Goal: Find specific page/section: Find specific page/section

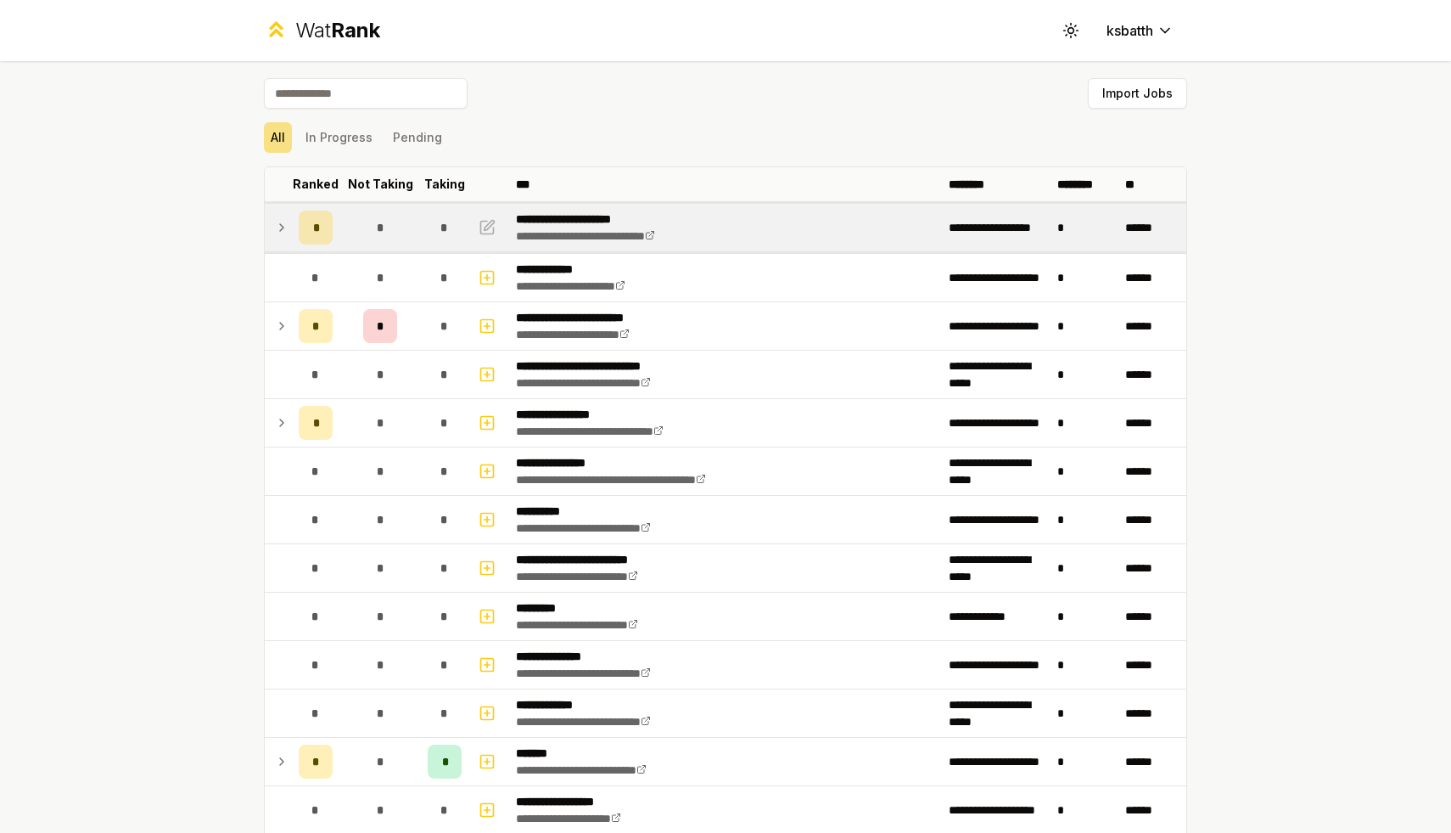
click at [286, 245] on td at bounding box center [278, 228] width 27 height 48
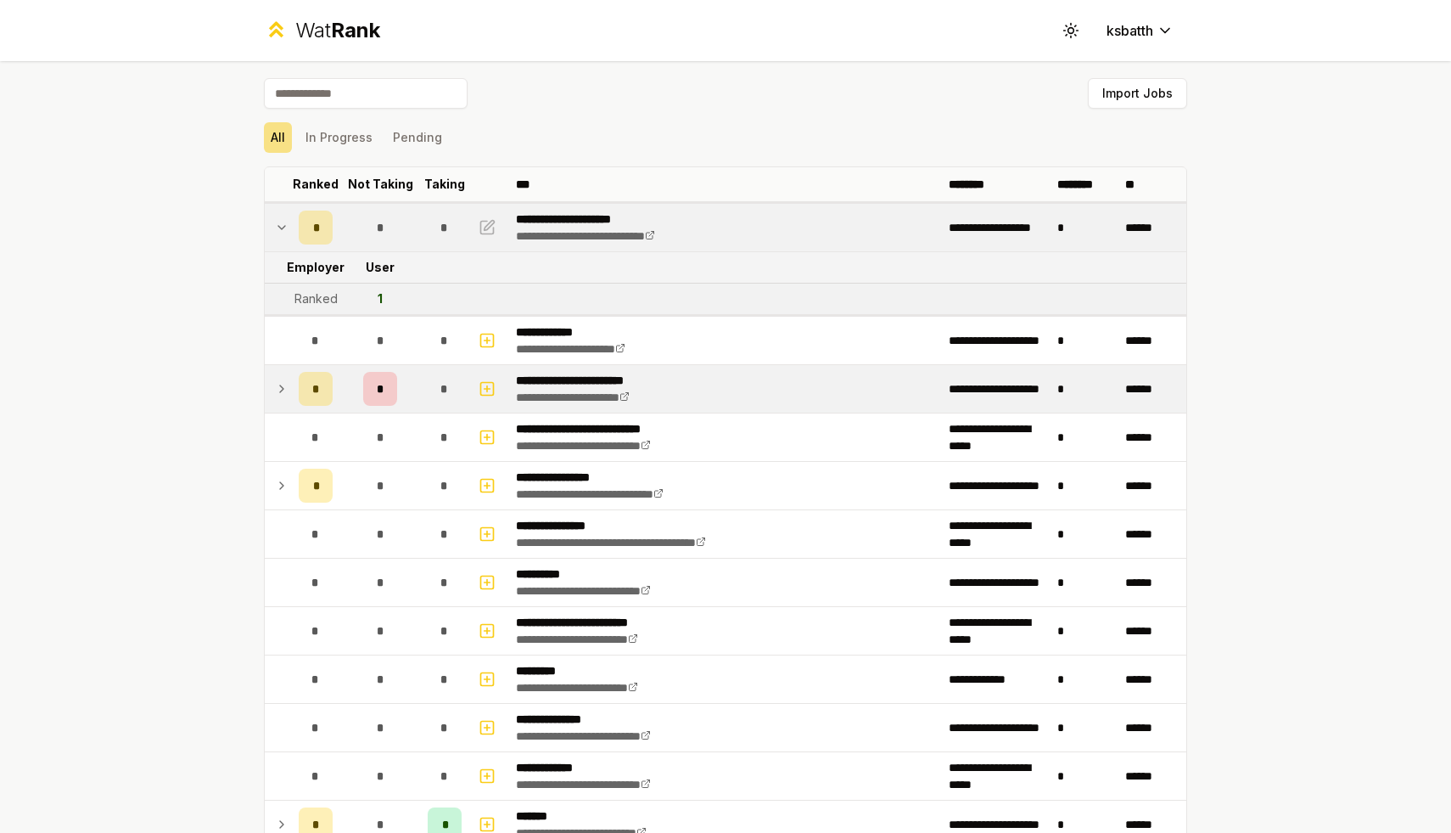
click at [284, 406] on td at bounding box center [278, 389] width 27 height 48
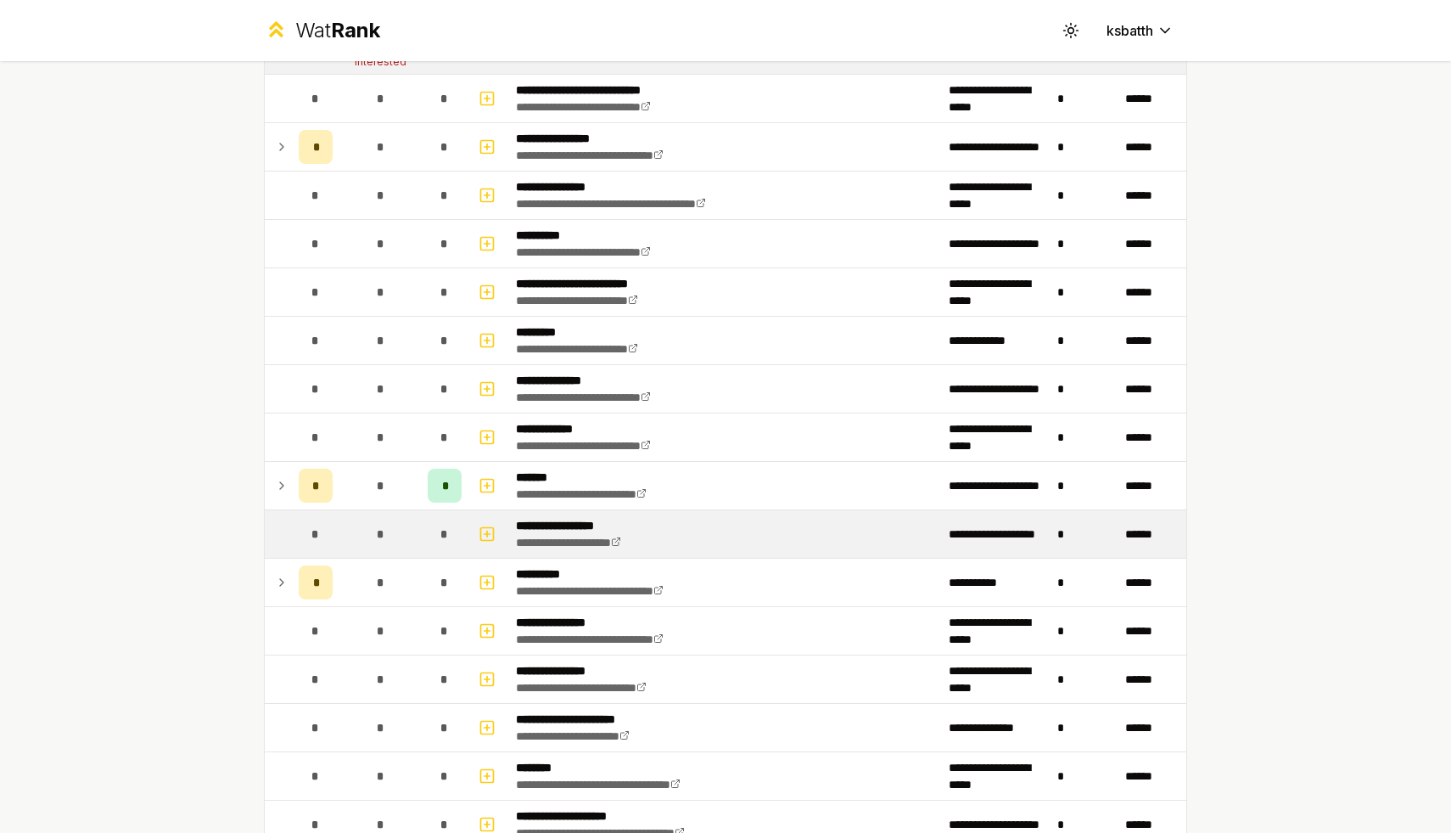
scroll to position [452, 0]
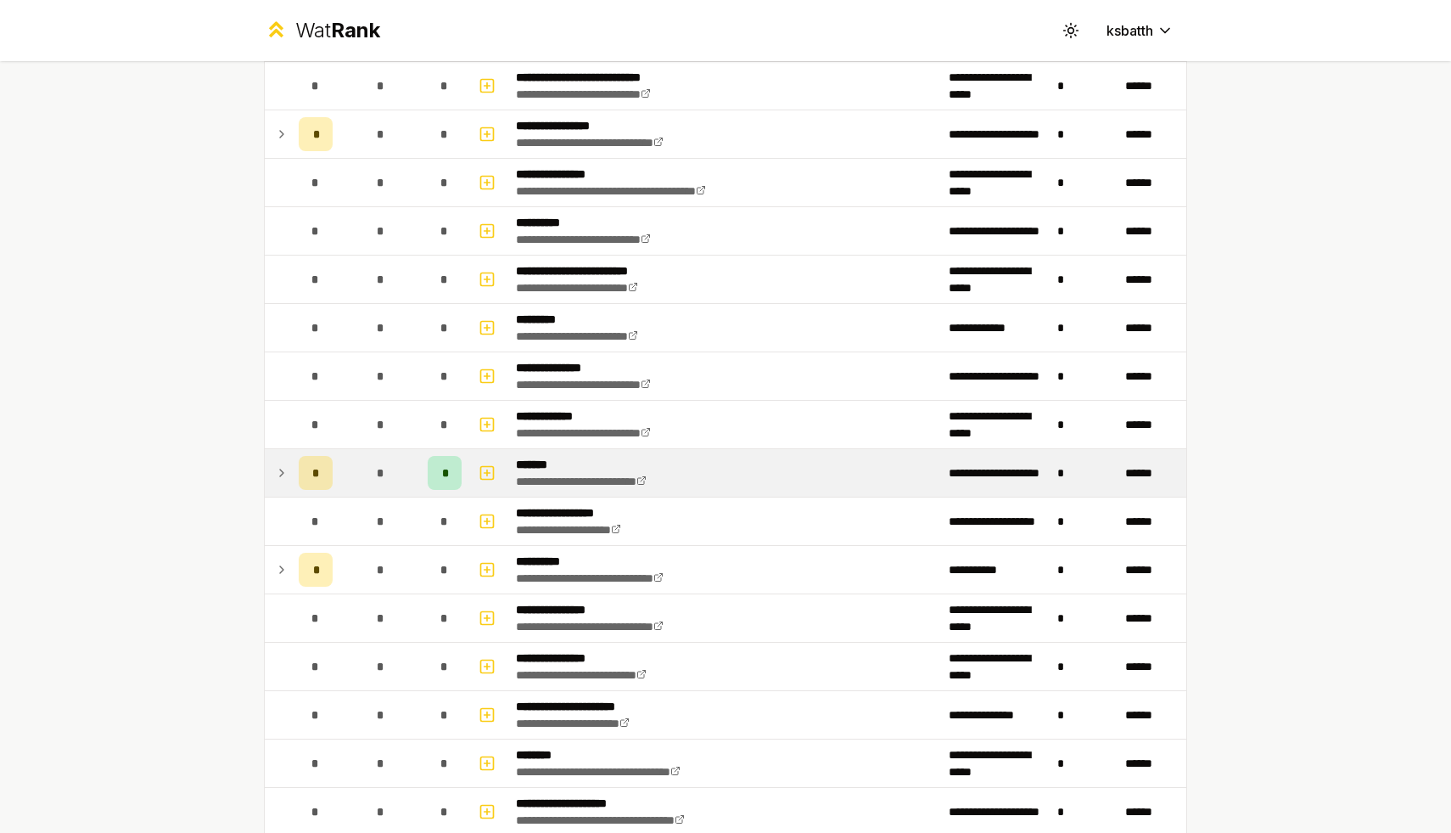
click at [292, 469] on td "*" at bounding box center [316, 473] width 48 height 48
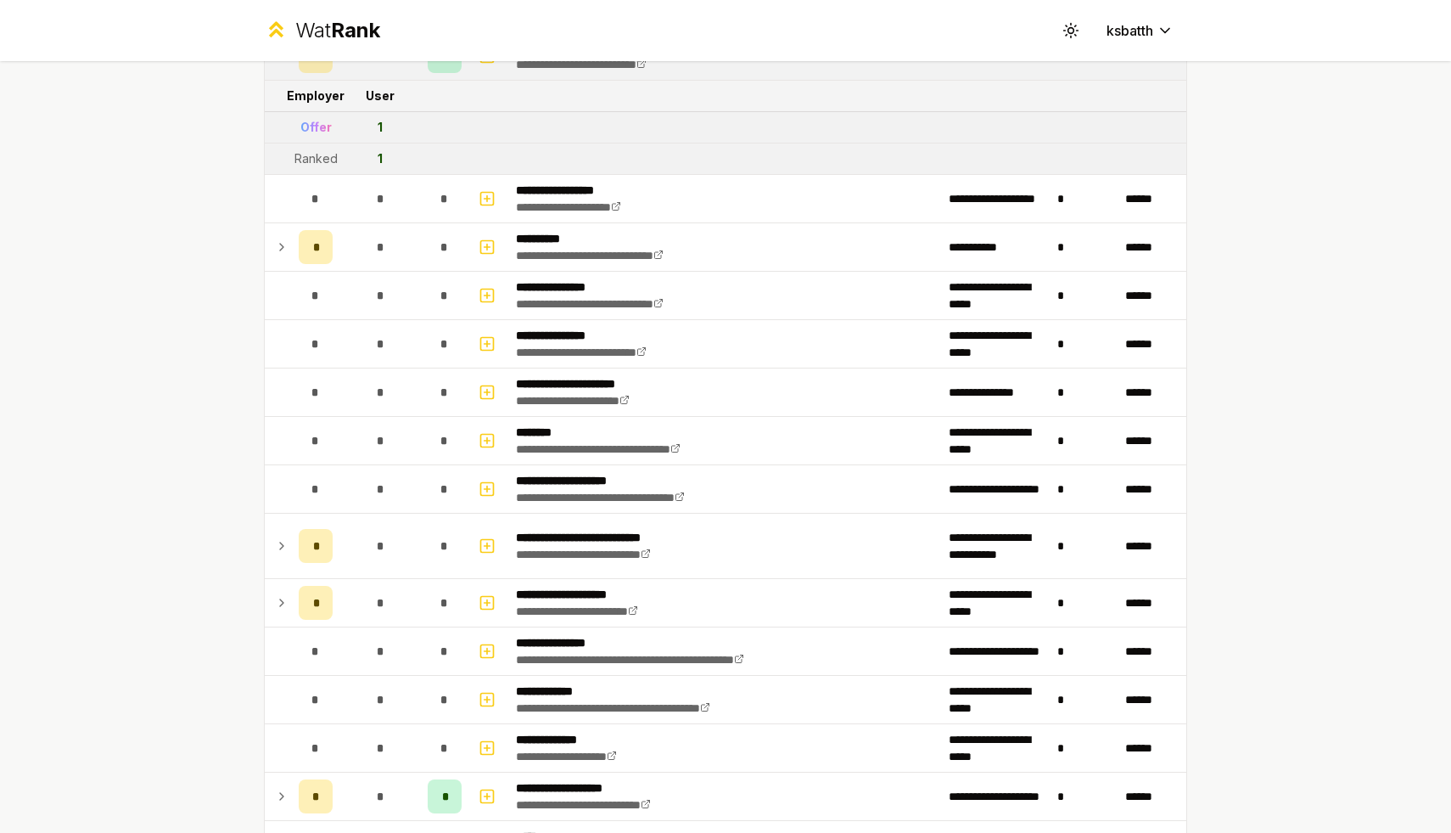
scroll to position [892, 0]
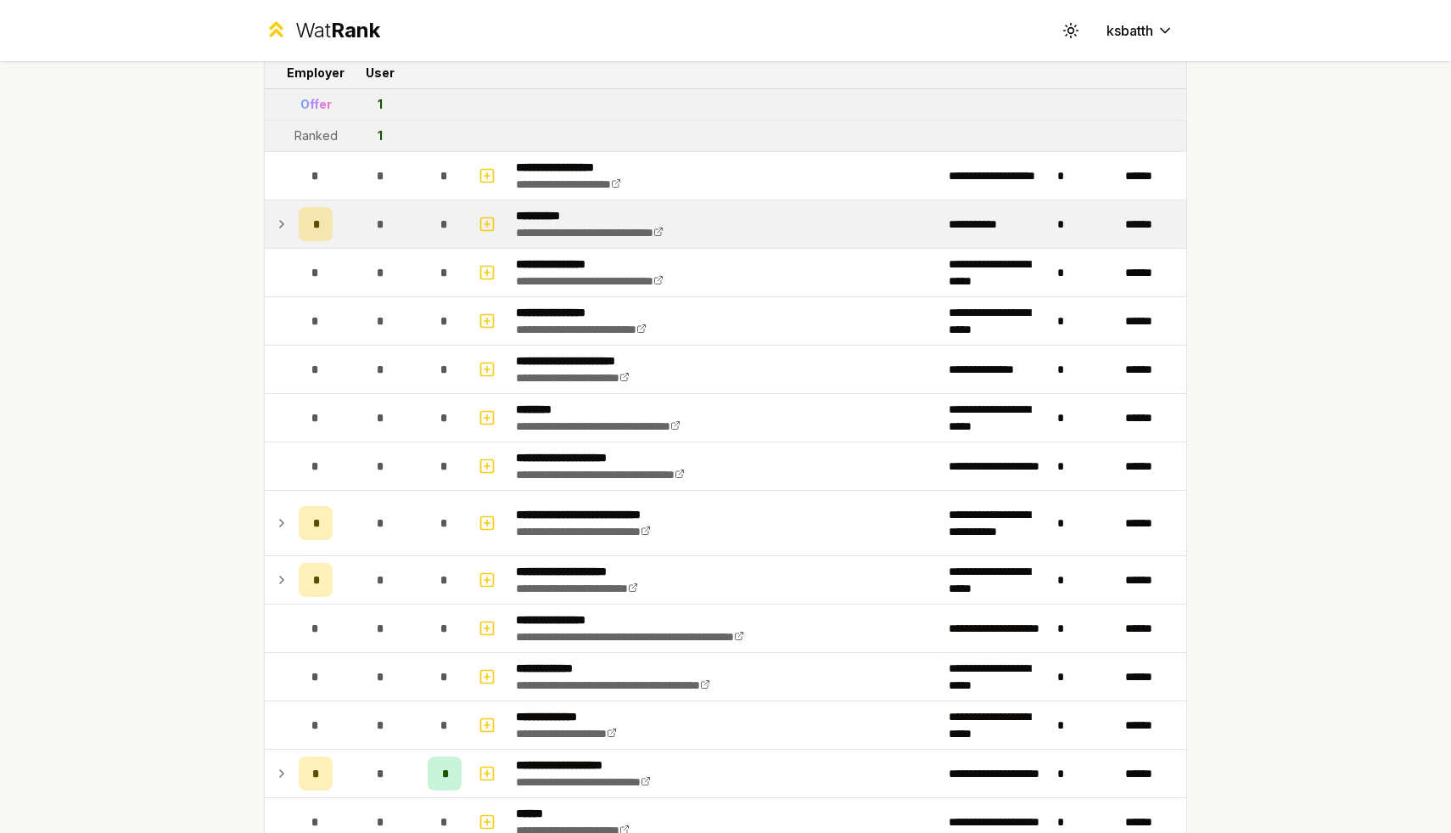
click at [293, 211] on td "*" at bounding box center [316, 224] width 48 height 48
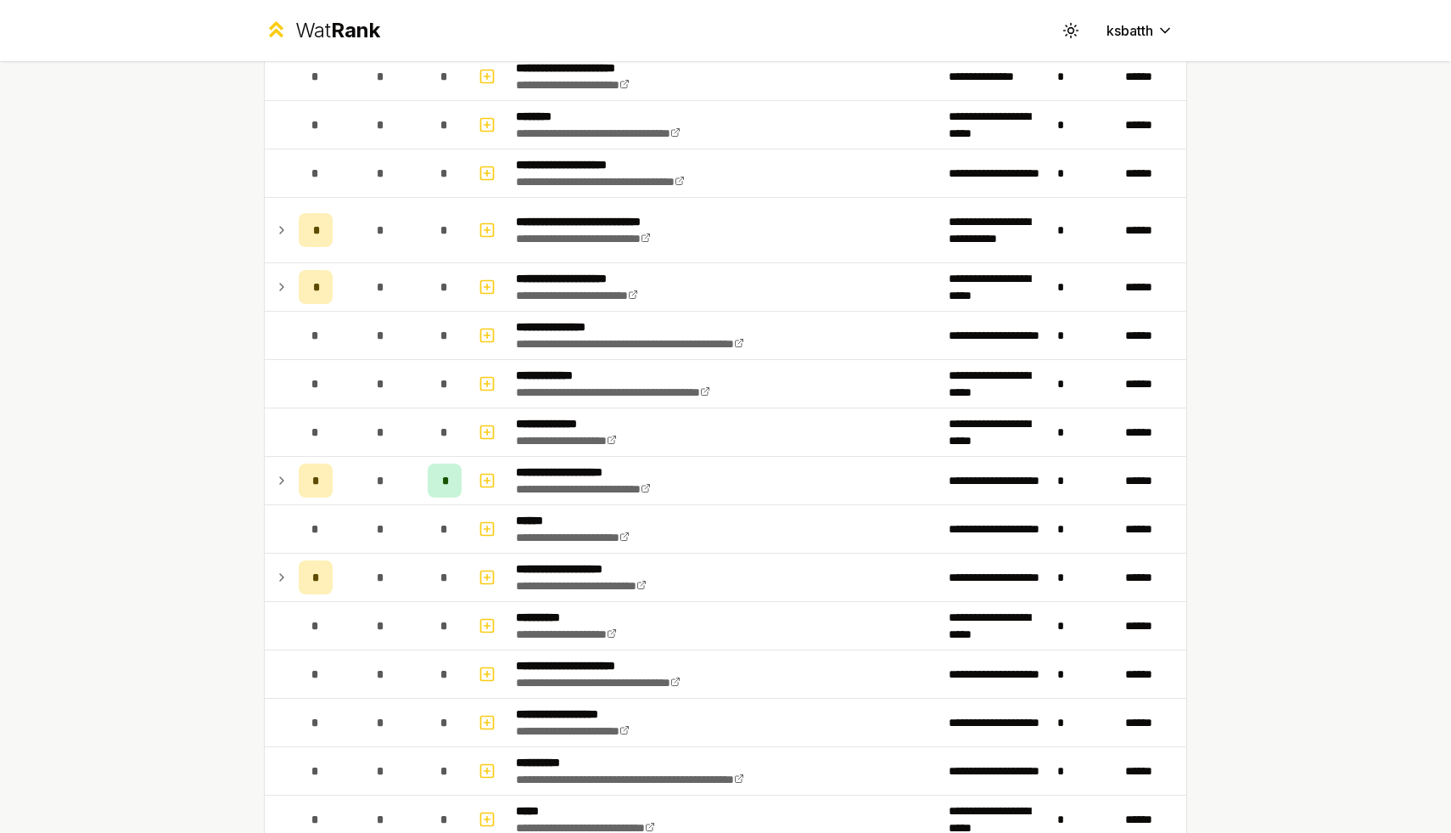
scroll to position [1262, 0]
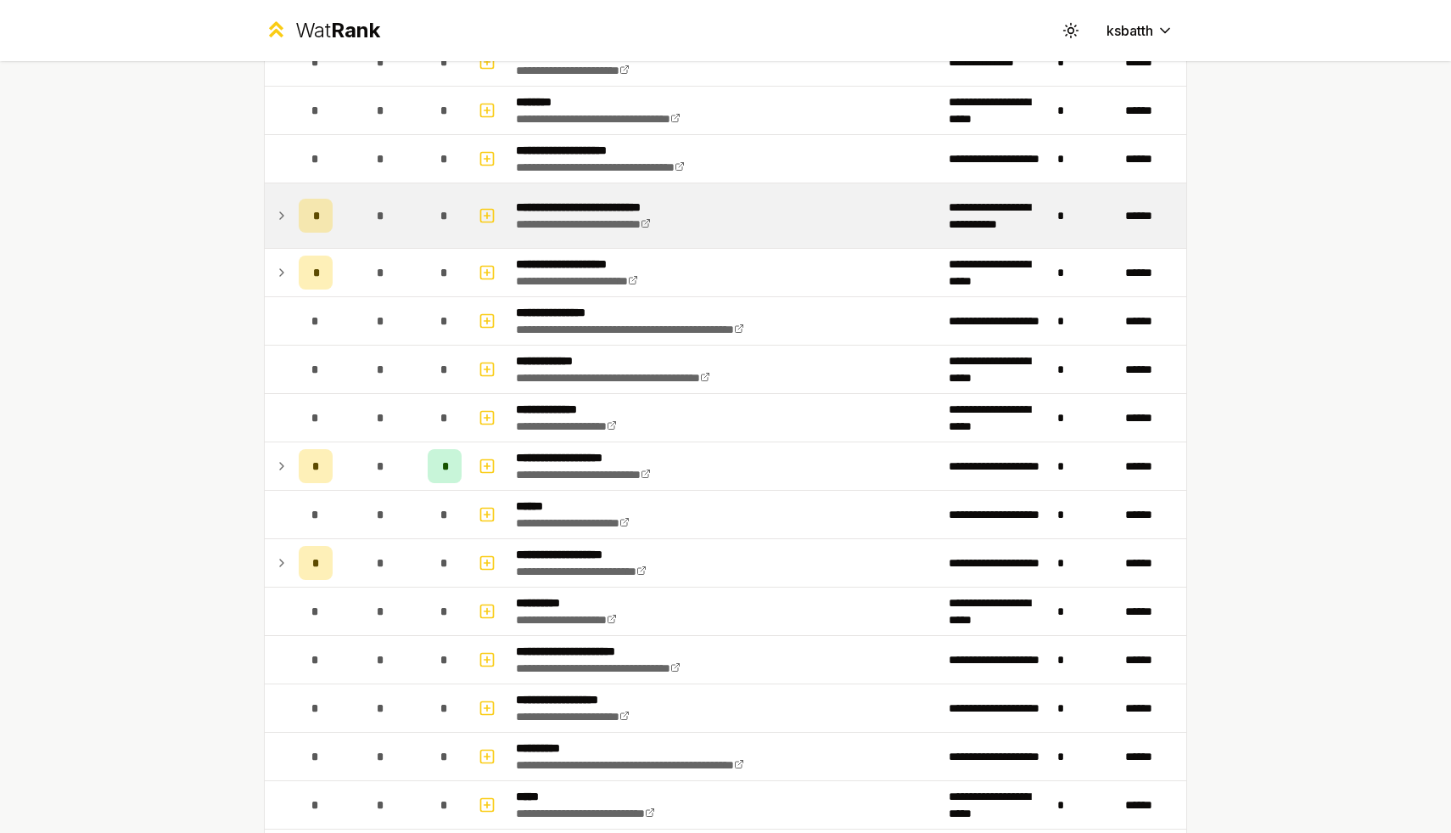
click at [318, 225] on div "*" at bounding box center [316, 216] width 34 height 34
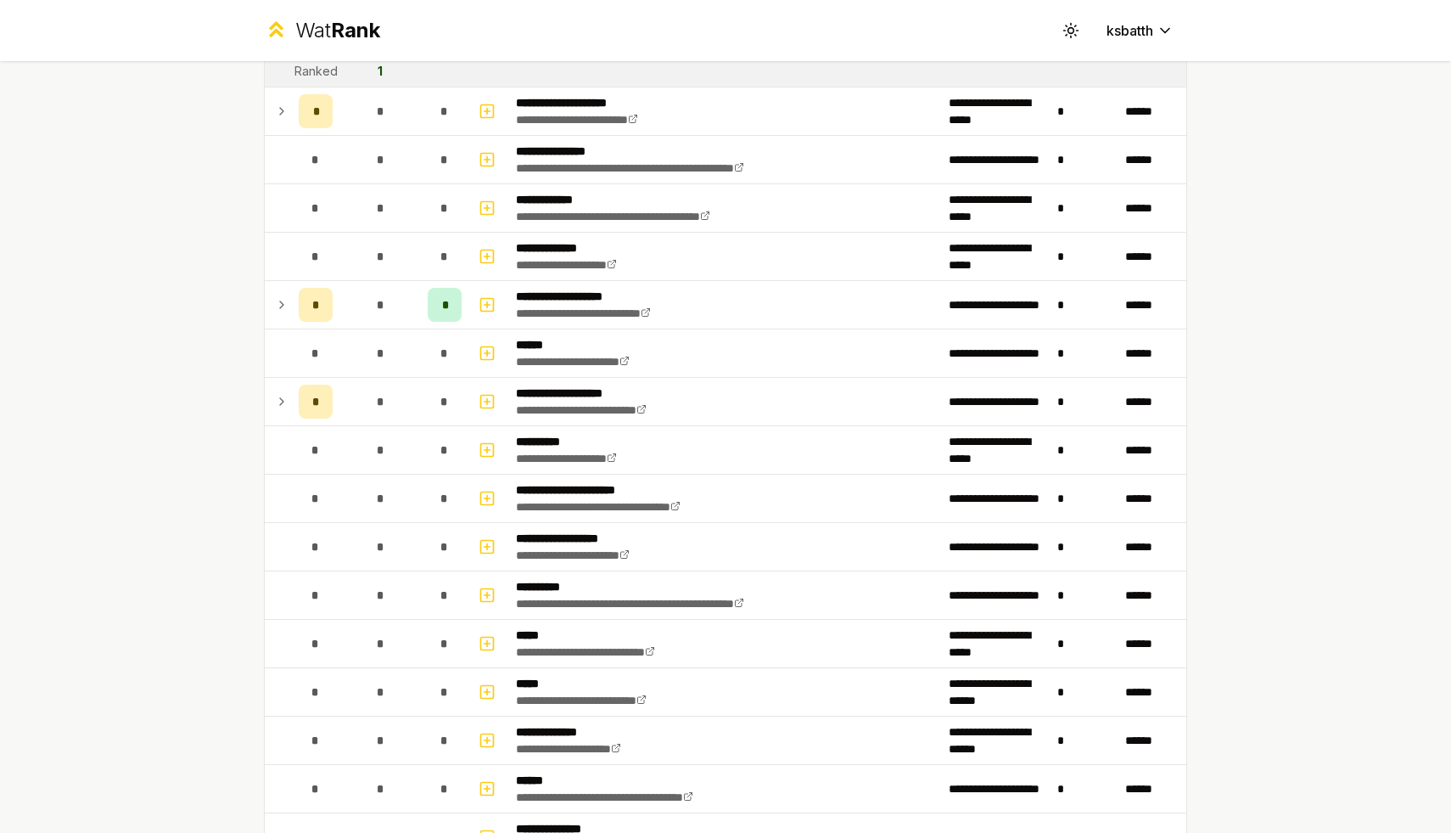
scroll to position [1482, 0]
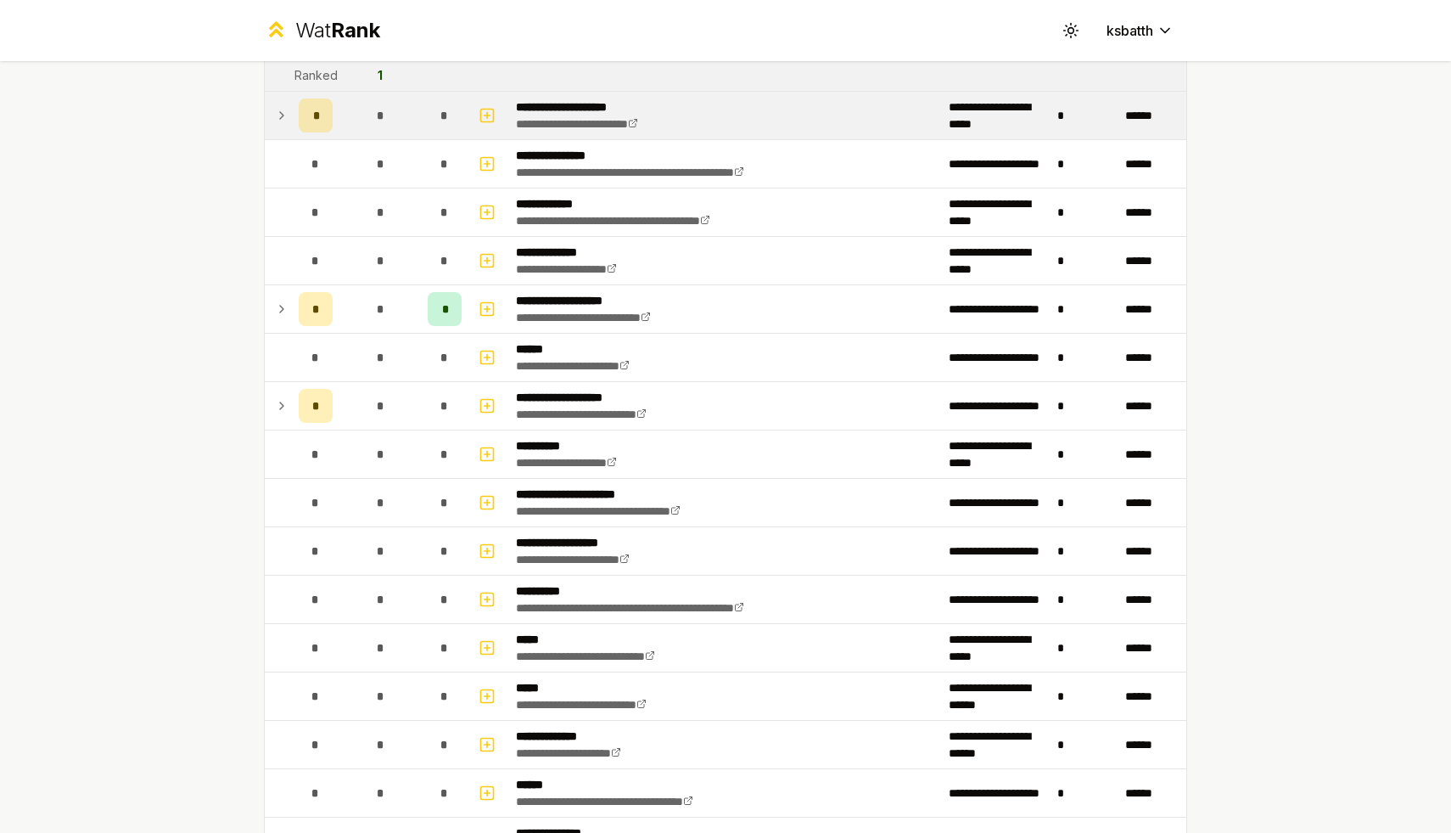
click at [294, 112] on td "*" at bounding box center [316, 116] width 48 height 48
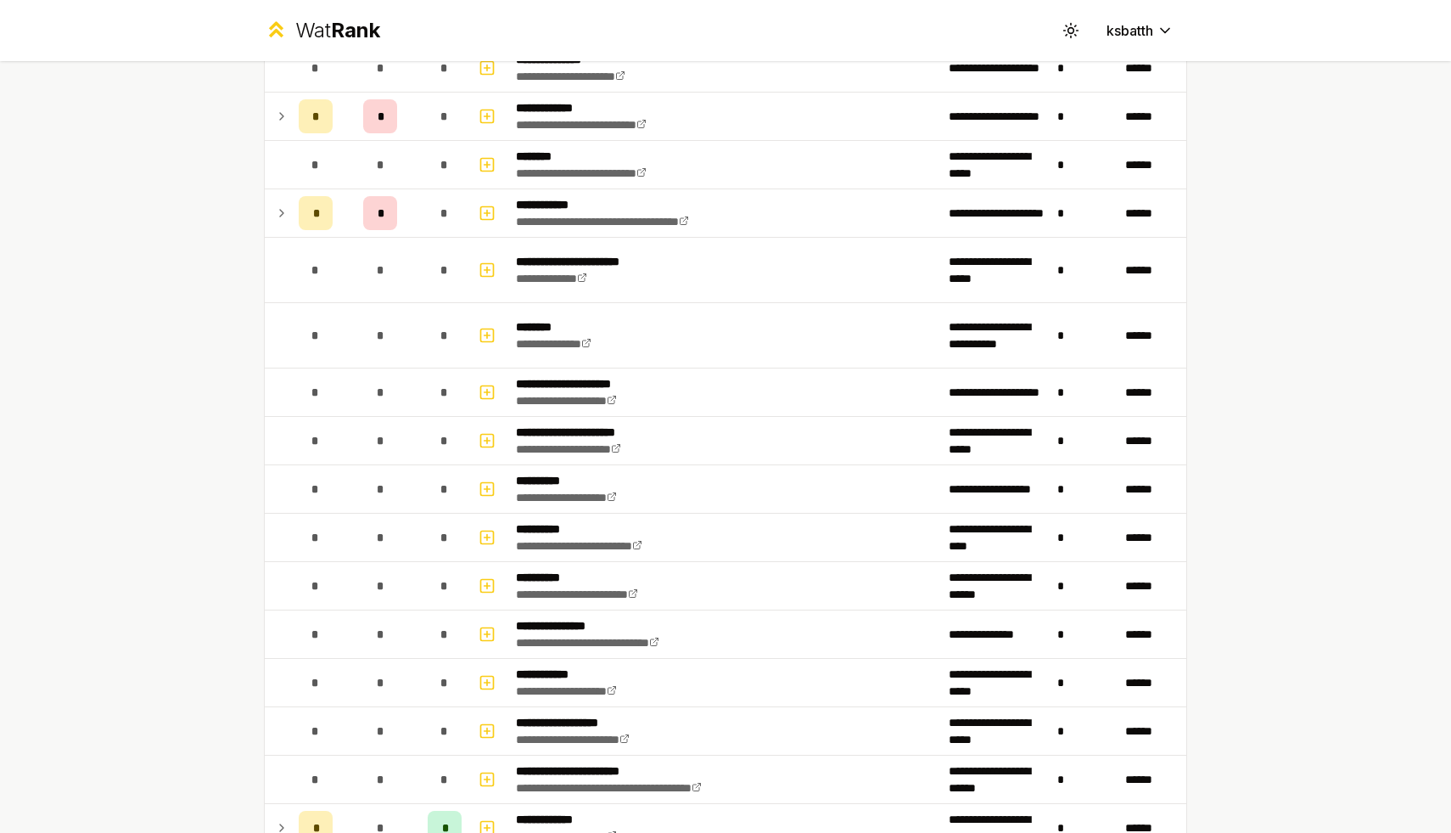
scroll to position [2315, 0]
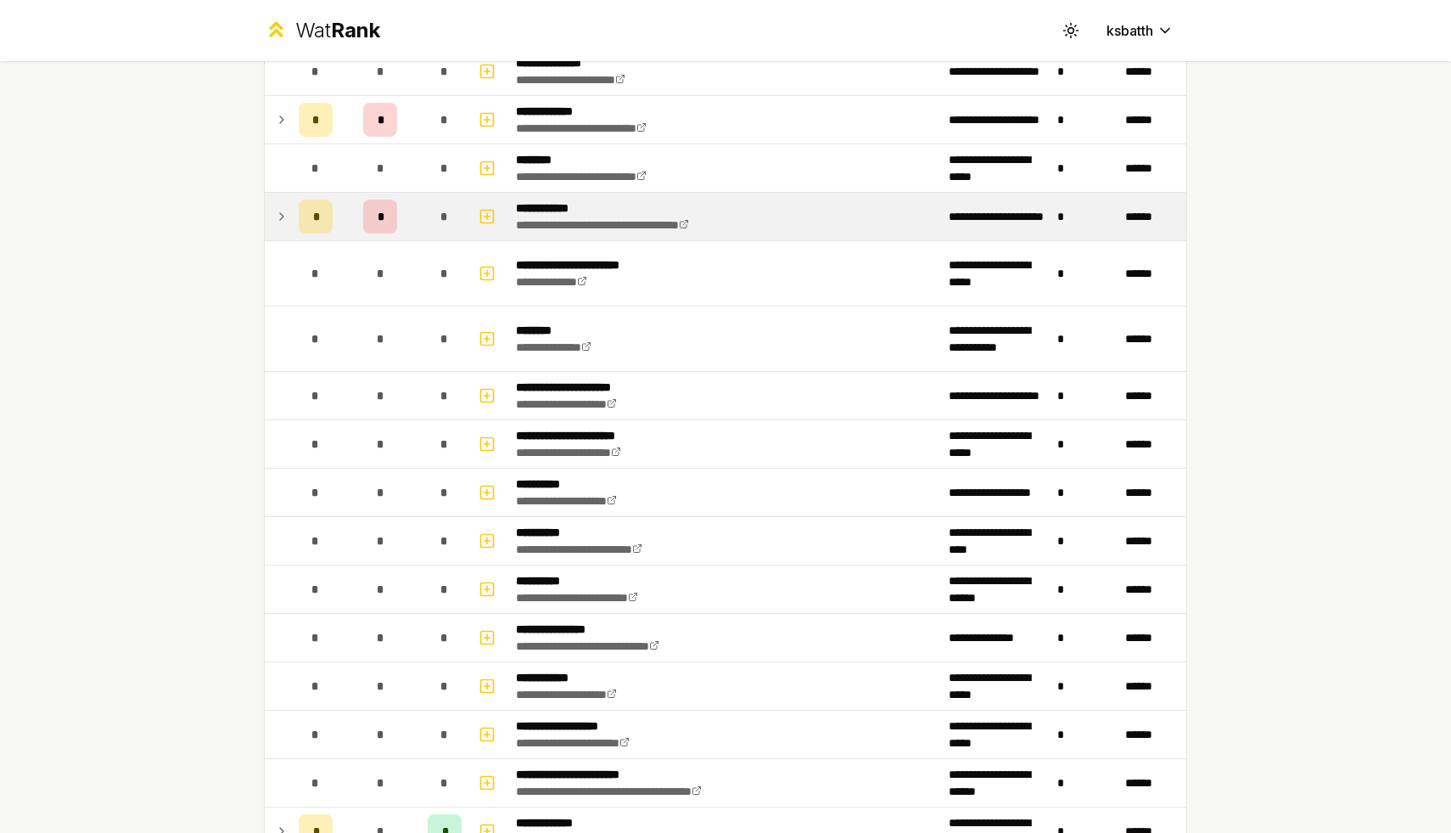
click at [287, 206] on icon at bounding box center [282, 216] width 14 height 20
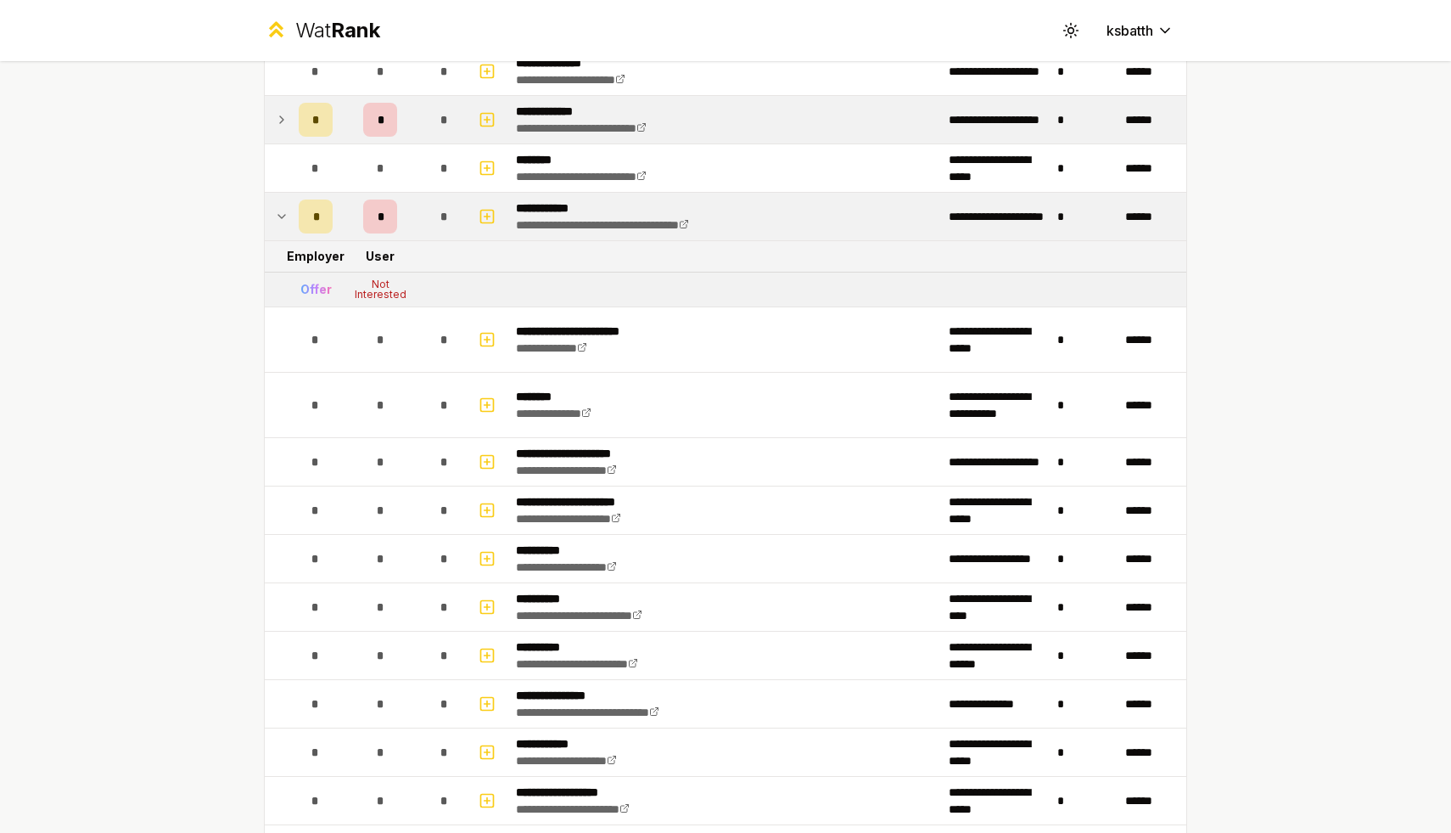
click at [294, 135] on td "*" at bounding box center [316, 120] width 48 height 48
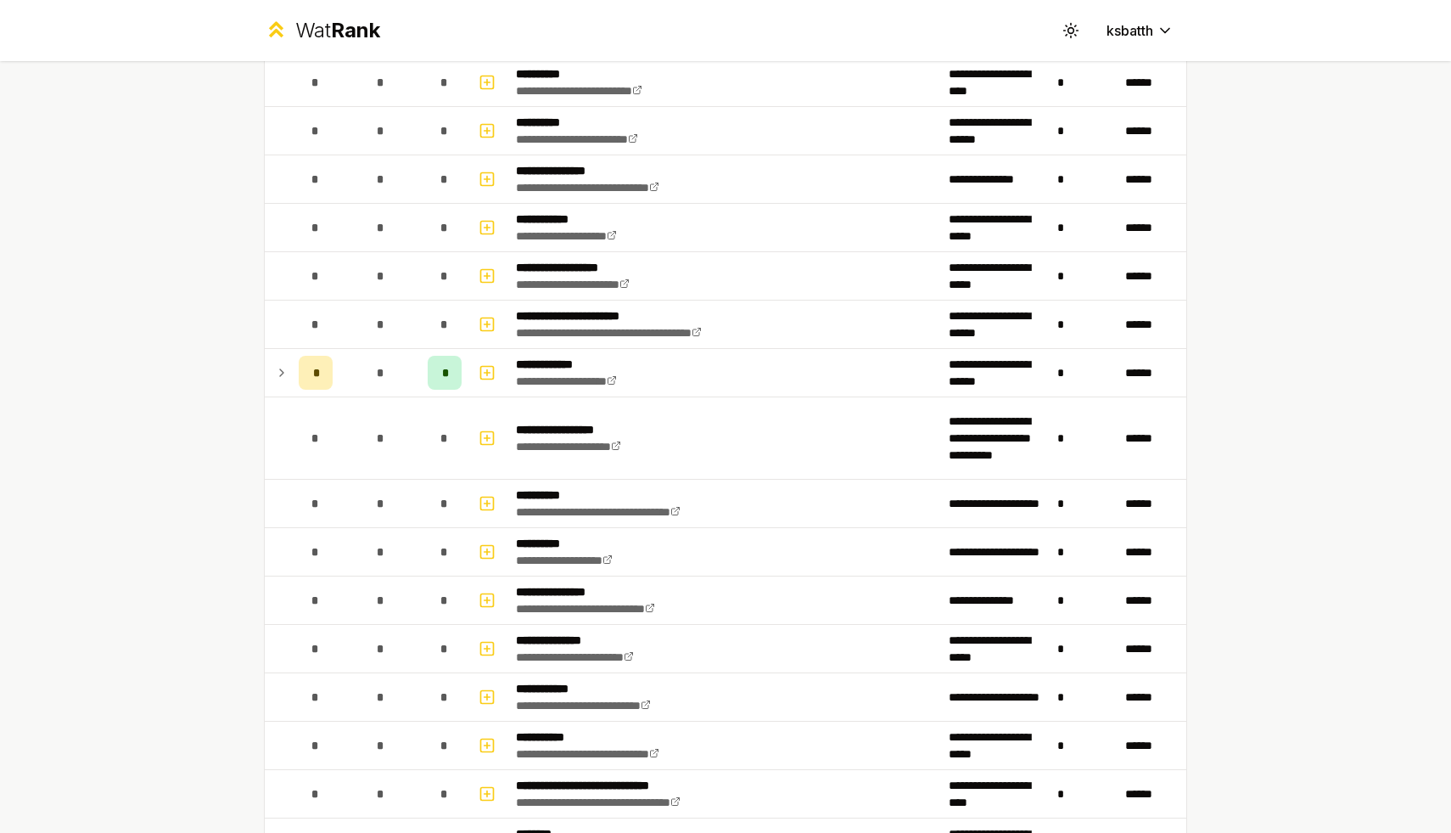
scroll to position [3016, 0]
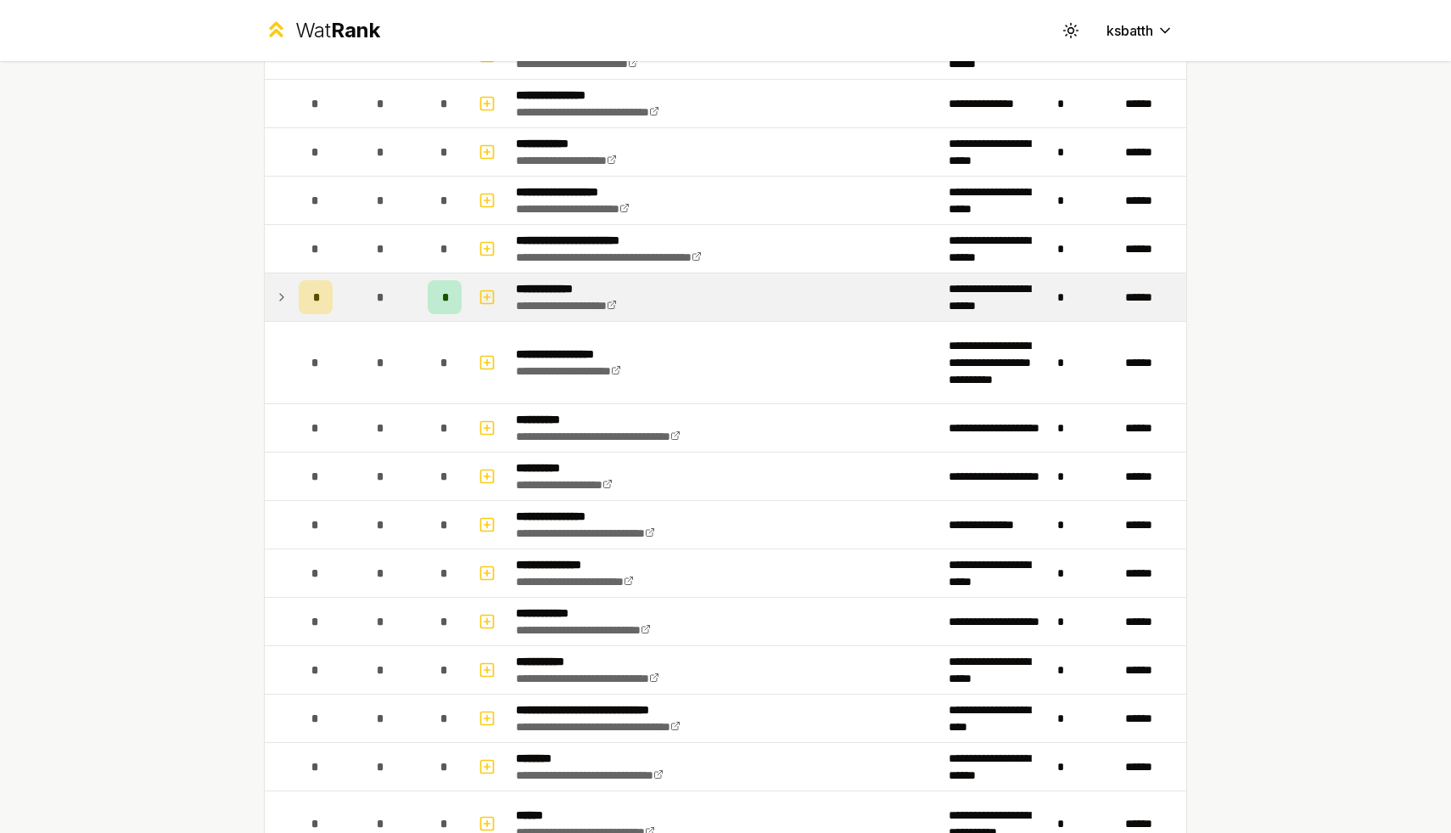
click at [297, 285] on td "*" at bounding box center [316, 297] width 48 height 48
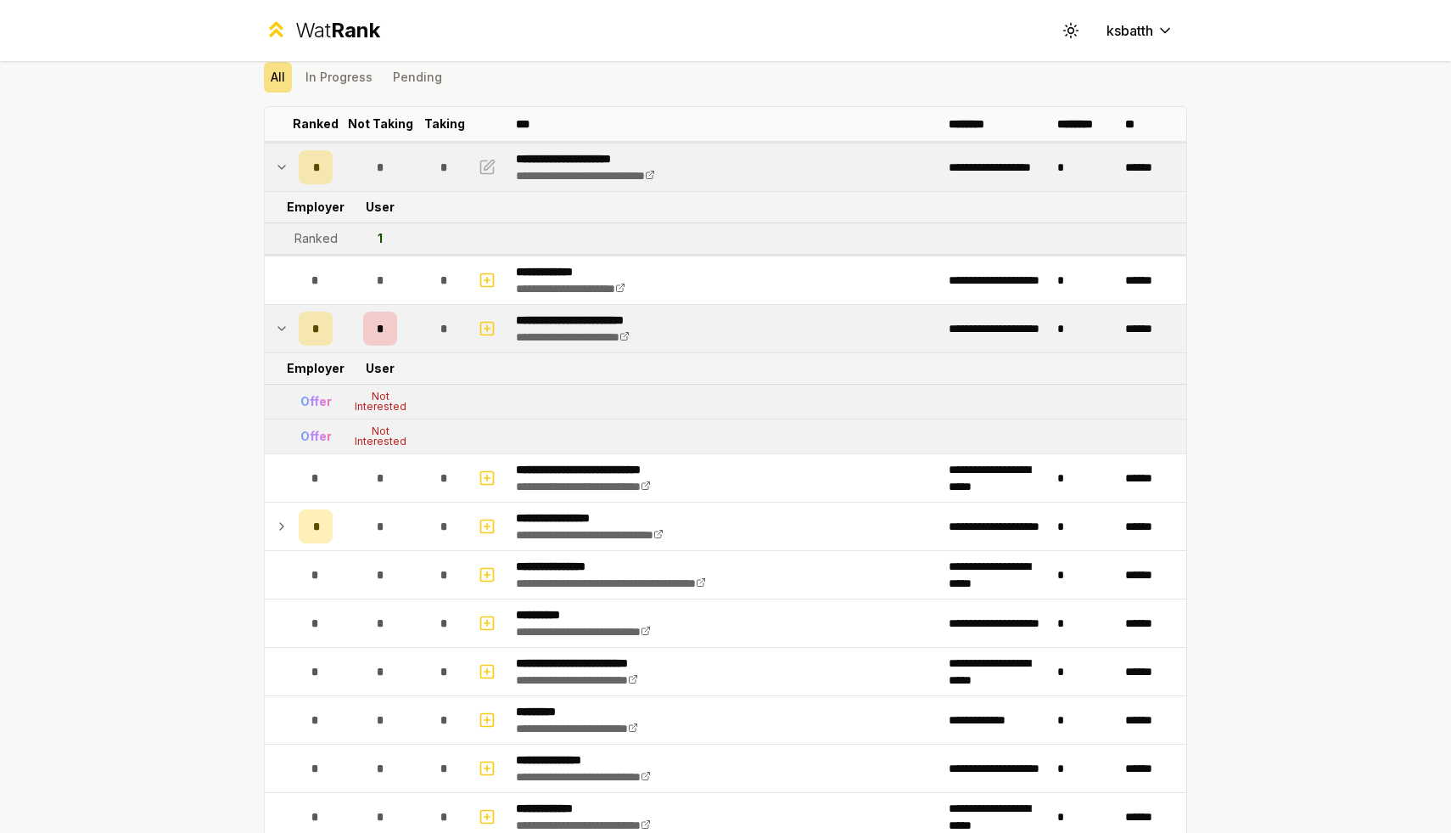
scroll to position [0, 0]
